Goal: Task Accomplishment & Management: Manage account settings

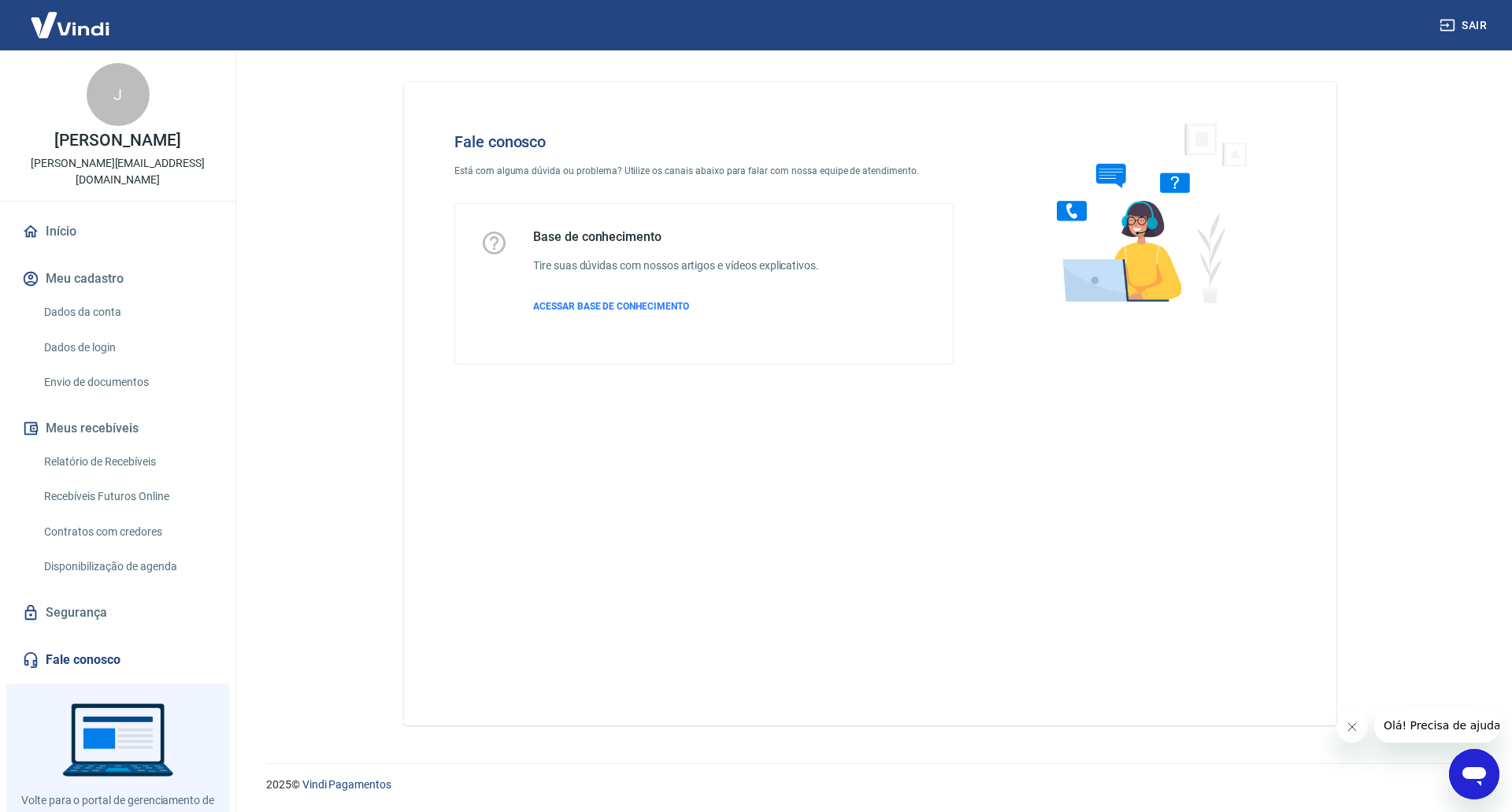
click at [106, 317] on link "Dados da conta" at bounding box center [127, 312] width 178 height 32
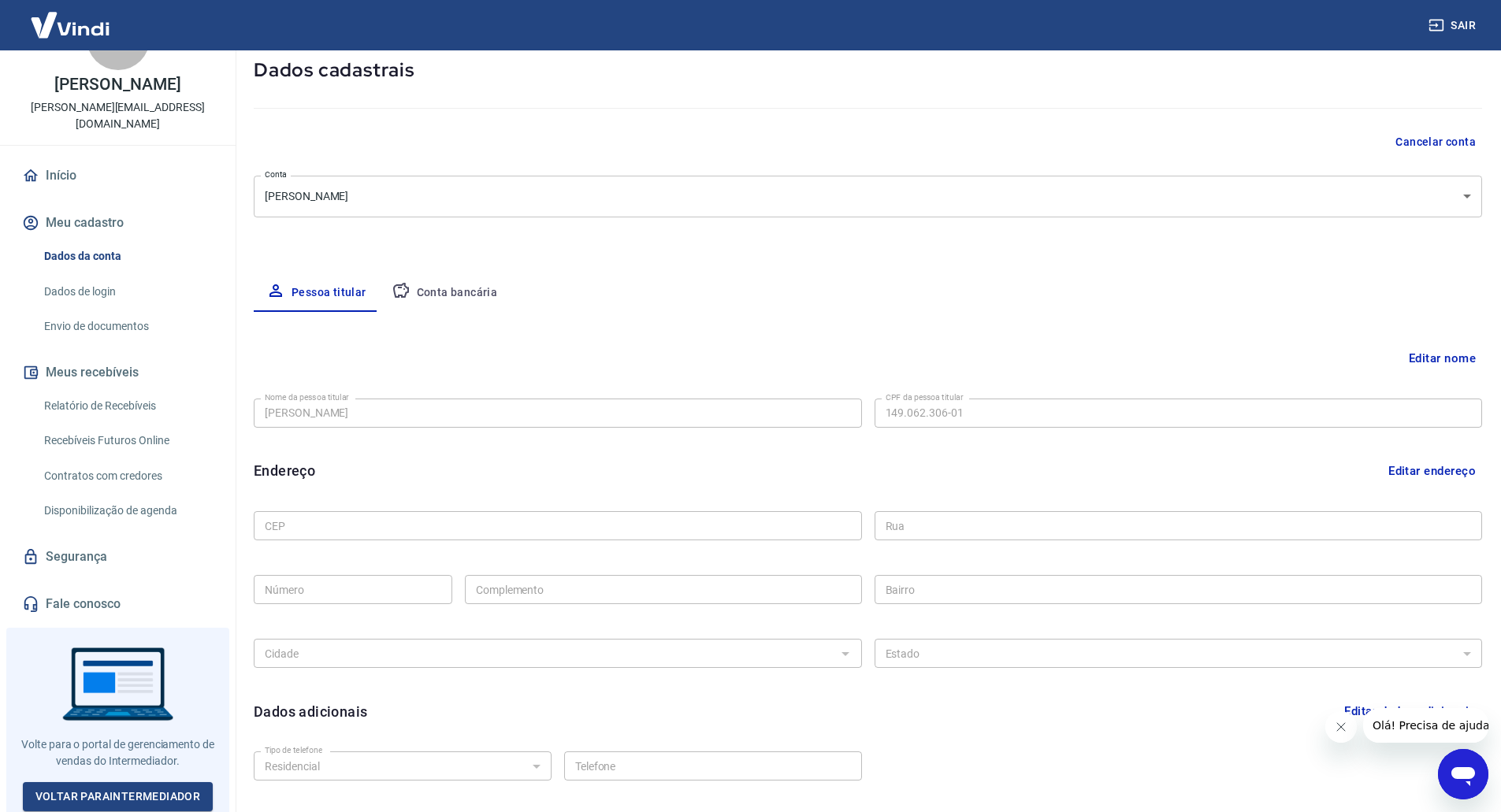
scroll to position [196, 0]
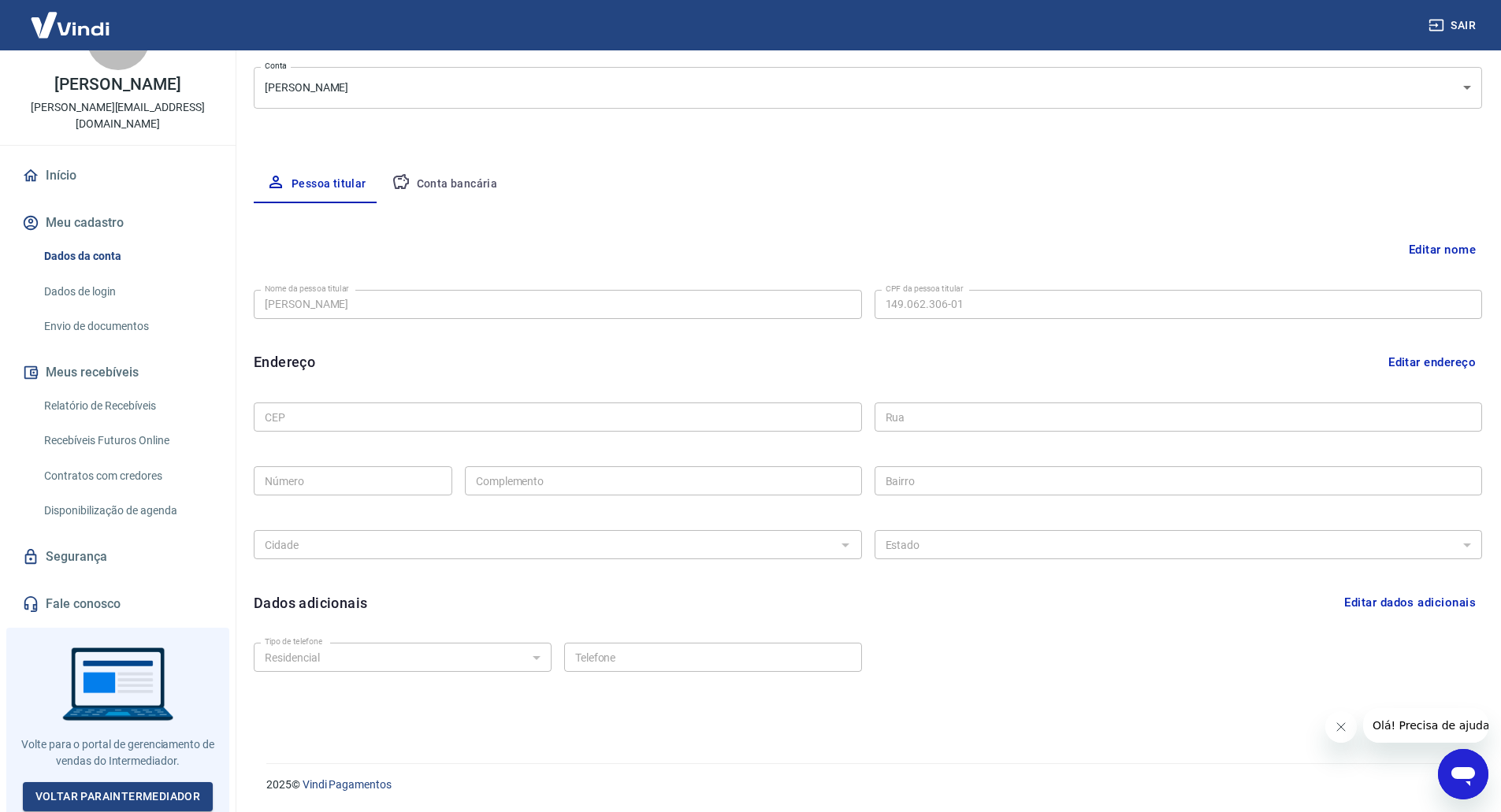
click at [148, 507] on link "Disponibilização de agenda" at bounding box center [128, 510] width 179 height 32
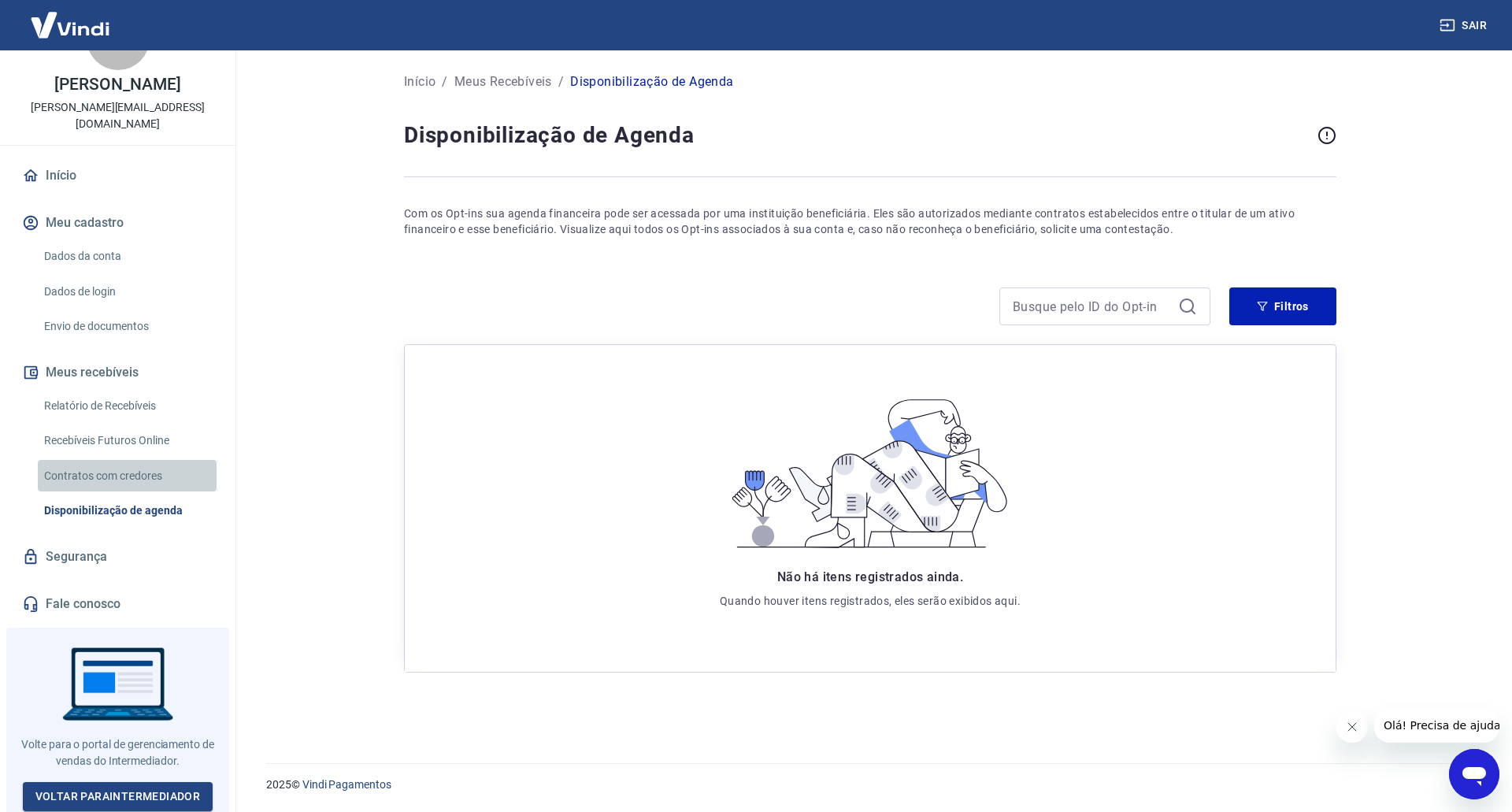
click at [131, 469] on link "Contratos com credores" at bounding box center [127, 476] width 178 height 32
click at [130, 435] on link "Recebíveis Futuros Online" at bounding box center [127, 440] width 178 height 32
